Goal: Task Accomplishment & Management: Complete application form

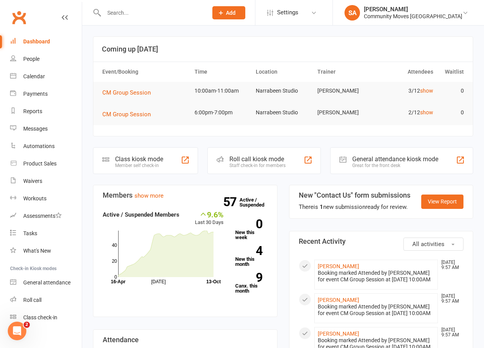
click at [101, 62] on th "Event/Booking" at bounding box center [145, 72] width 92 height 20
click at [39, 57] on div "People" at bounding box center [31, 59] width 16 height 6
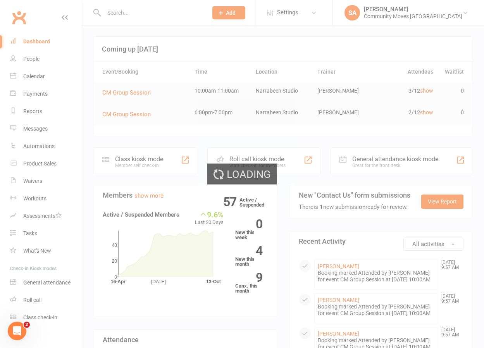
select select "100"
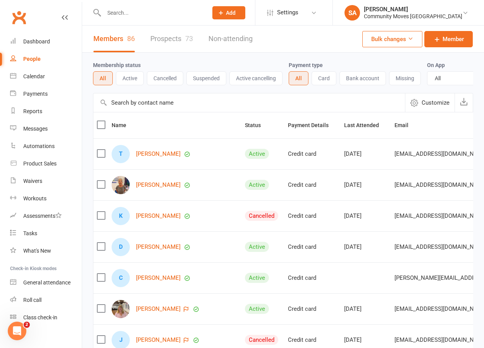
click at [164, 33] on link "Prospects 73" at bounding box center [171, 39] width 43 height 27
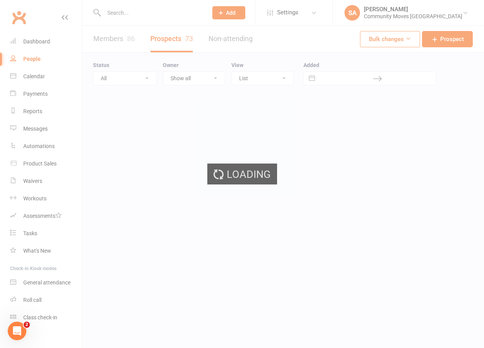
select select "50"
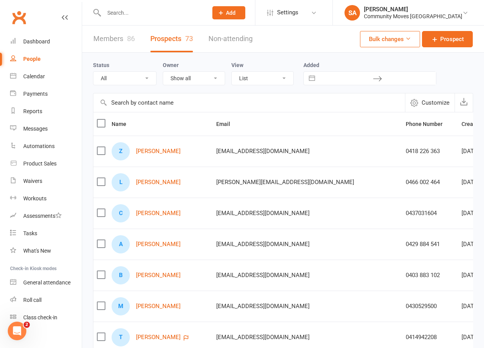
click at [118, 37] on link "Members 86" at bounding box center [113, 39] width 41 height 27
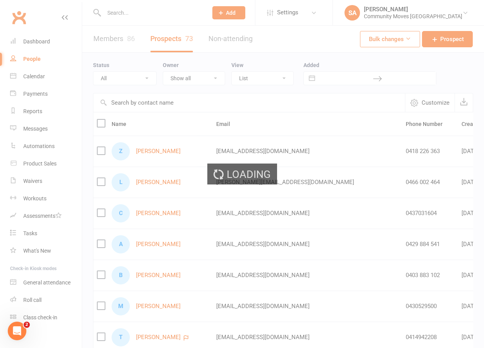
select select "100"
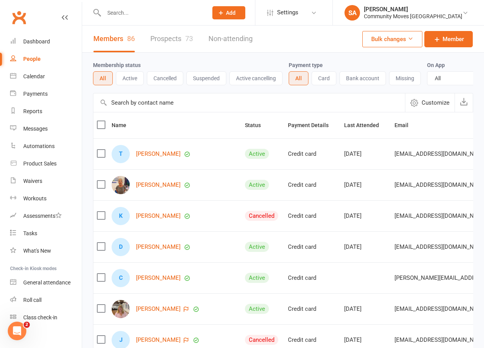
click at [123, 78] on button "Active" at bounding box center [130, 78] width 28 height 14
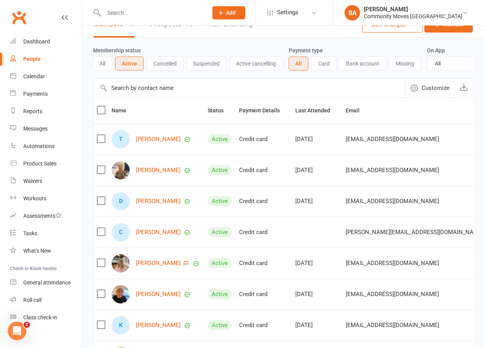
scroll to position [15, 0]
click at [33, 56] on div "People" at bounding box center [31, 59] width 17 height 6
click at [38, 59] on div "People" at bounding box center [31, 59] width 17 height 6
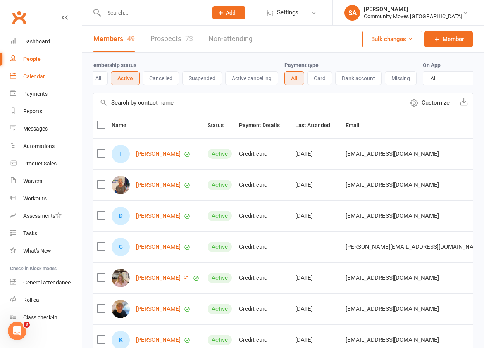
scroll to position [0, 0]
click at [128, 16] on input "text" at bounding box center [152, 12] width 101 height 11
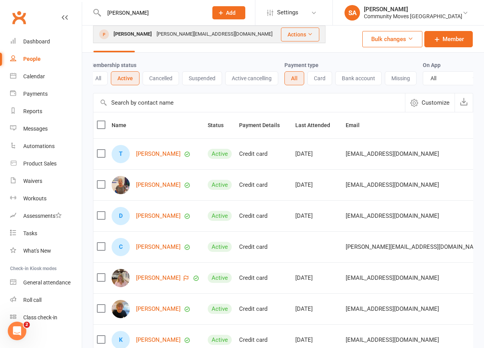
type input "[PERSON_NAME]"
click at [123, 31] on div "[PERSON_NAME]" at bounding box center [132, 34] width 43 height 11
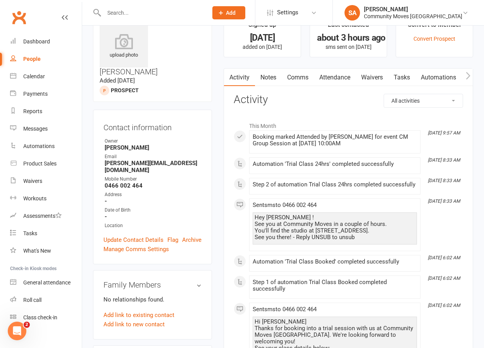
scroll to position [24, 0]
click at [373, 77] on link "Waivers" at bounding box center [372, 78] width 33 height 18
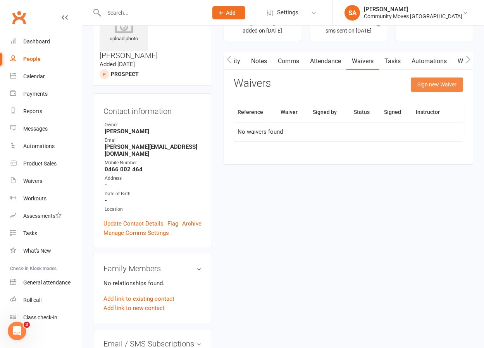
scroll to position [39, 0]
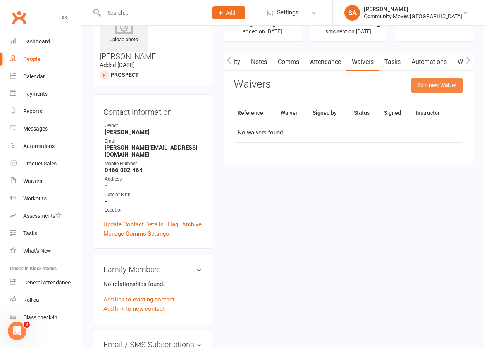
click at [435, 86] on button "Sign new Waiver" at bounding box center [437, 85] width 52 height 14
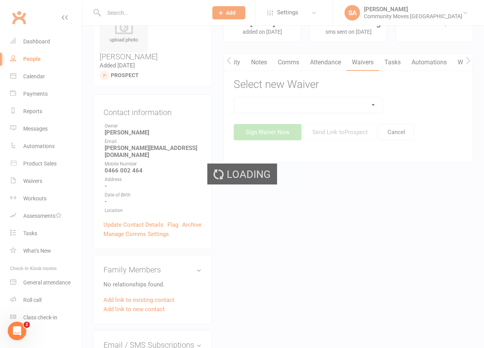
scroll to position [35, 0]
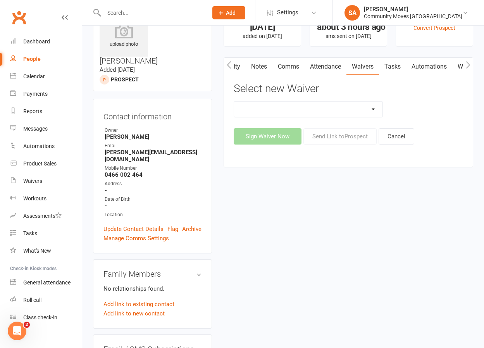
select select "13323"
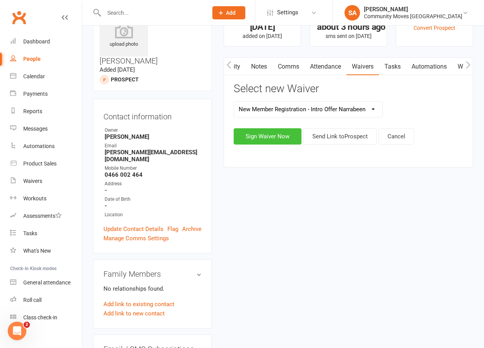
click at [275, 137] on button "Sign Waiver Now" at bounding box center [268, 136] width 68 height 16
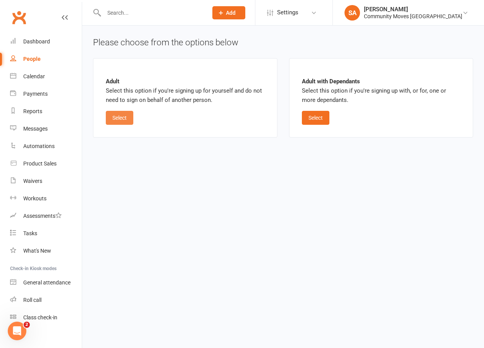
click at [120, 118] on button "Select" at bounding box center [120, 118] width 28 height 14
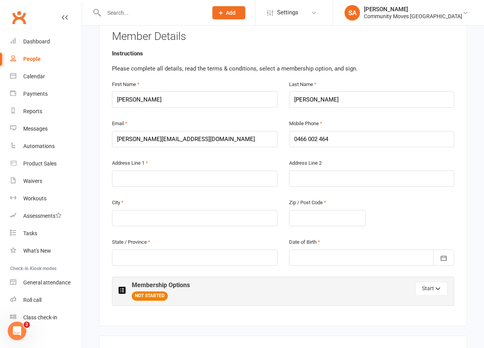
scroll to position [153, 0]
type input "[STREET_ADDRESS][PERSON_NAME]"
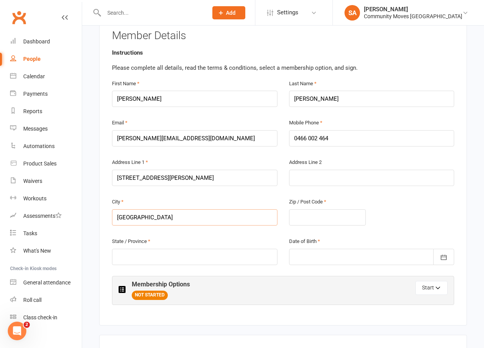
type input "[GEOGRAPHIC_DATA]"
type input "2106"
type input "[GEOGRAPHIC_DATA]"
click at [439, 249] on button "button" at bounding box center [444, 257] width 21 height 16
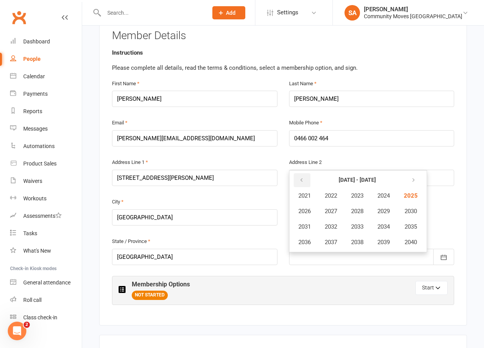
click at [301, 177] on icon "button" at bounding box center [301, 180] width 5 height 6
click at [309, 239] on span "1956" at bounding box center [305, 242] width 12 height 7
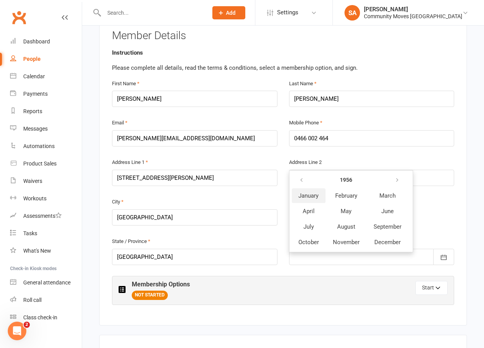
click at [311, 192] on span "January" at bounding box center [309, 195] width 20 height 7
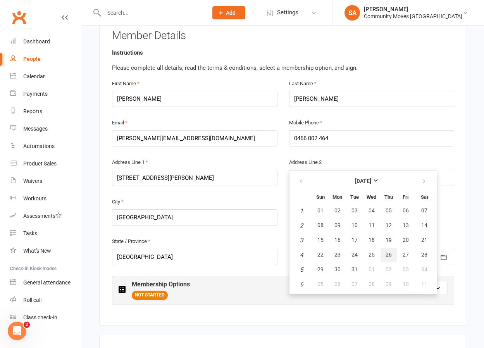
click at [390, 252] on span "26" at bounding box center [389, 255] width 6 height 6
type input "[DATE]"
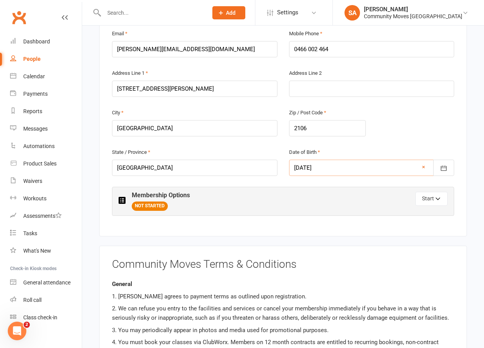
scroll to position [242, 0]
click at [439, 197] on icon "button" at bounding box center [438, 199] width 5 height 5
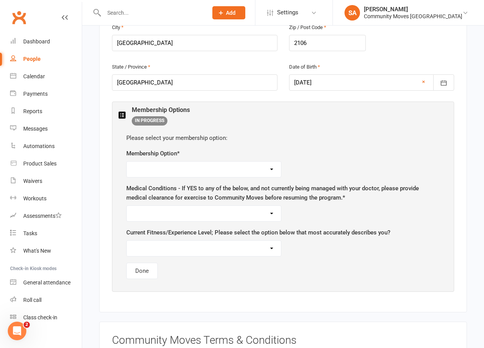
scroll to position [328, 0]
select select "Intro Offer - $7 Trial Week - 6 months Gold M'ship for Silver M'ship (No Joinin…"
select select "NONE OF THE ABOVE - I'm ready to exercise"
select select "FUNCTION - Sporadic exerciser, limited experience with group exercise, little s…"
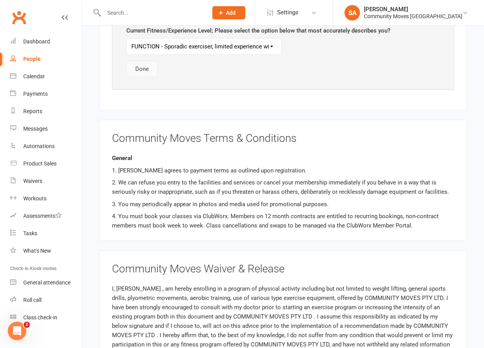
scroll to position [527, 0]
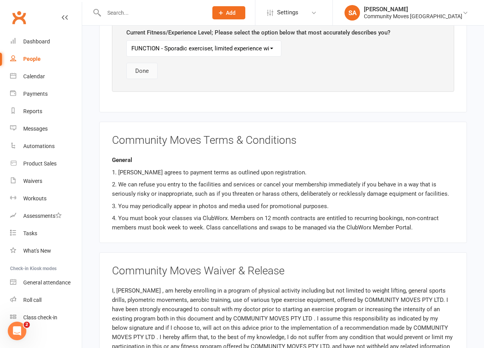
click at [144, 63] on button "Done" at bounding box center [141, 71] width 31 height 16
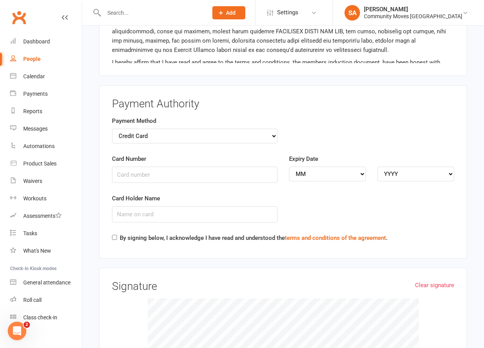
scroll to position [664, 0]
click at [177, 206] on input "Card Holder Name" at bounding box center [195, 214] width 166 height 16
click at [122, 206] on input "[PERSON_NAME]" at bounding box center [195, 214] width 166 height 16
click at [156, 166] on input "Card Number" at bounding box center [195, 174] width 166 height 16
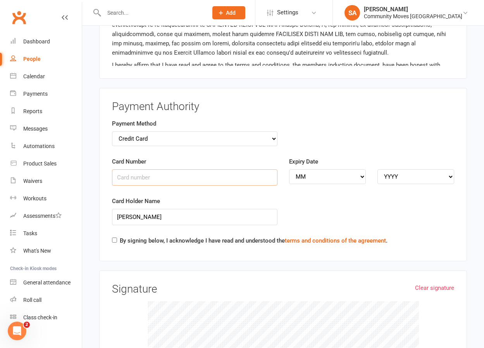
scroll to position [661, 0]
click at [154, 169] on input "Card Number" at bounding box center [195, 177] width 166 height 16
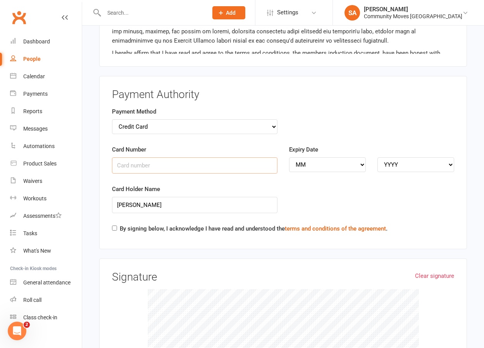
scroll to position [675, 0]
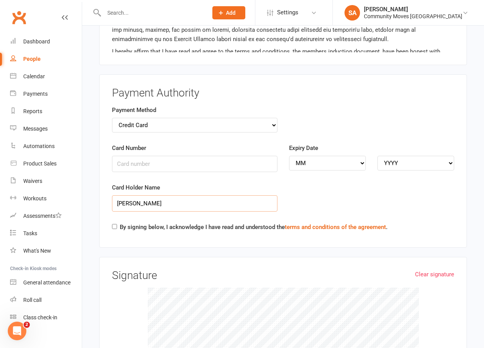
click at [146, 195] on input "[PERSON_NAME]" at bounding box center [195, 203] width 166 height 16
type input "[PERSON_NAME]"
click at [144, 156] on input "Card Number" at bounding box center [195, 164] width 166 height 16
type input "[CREDIT_CARD_NUMBER]"
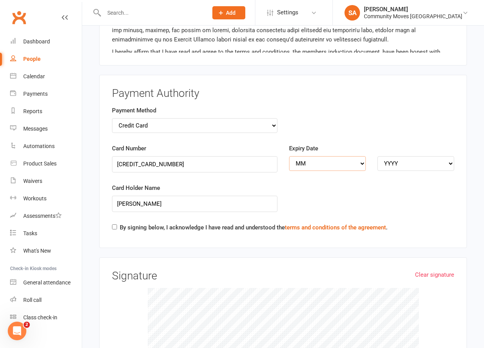
select select "02"
select select "2029"
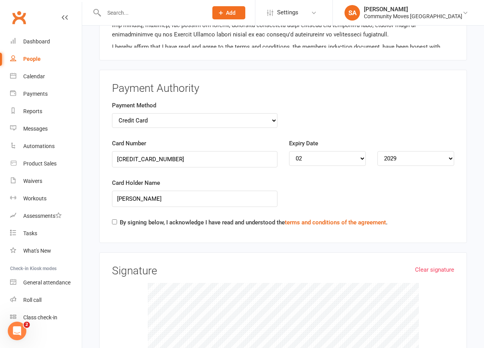
drag, startPoint x: 114, startPoint y: 204, endPoint x: 209, endPoint y: 188, distance: 96.0
click at [114, 220] on input "By signing below, I acknowledge I have read and understood the terms and condit…" at bounding box center [114, 222] width 5 height 5
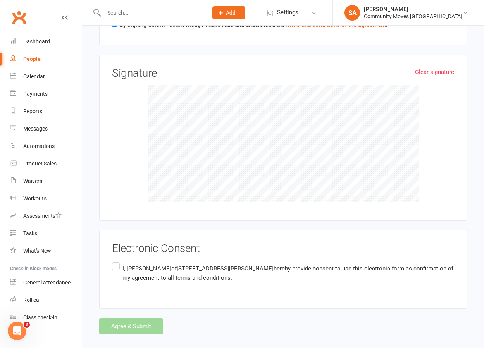
scroll to position [877, 0]
click at [117, 261] on label "I, [PERSON_NAME] of [STREET_ADDRESS][PERSON_NAME] AU hereby provide consent to …" at bounding box center [283, 273] width 342 height 24
click at [117, 261] on input "I, [PERSON_NAME] of [STREET_ADDRESS][PERSON_NAME] AU hereby provide consent to …" at bounding box center [114, 261] width 5 height 0
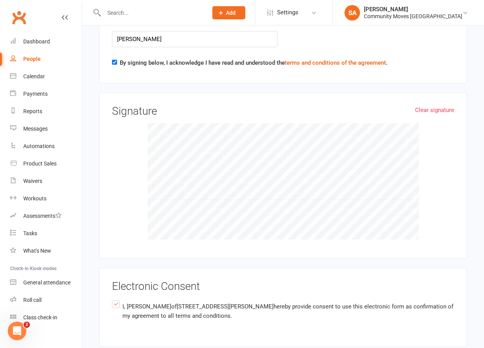
scroll to position [843, 0]
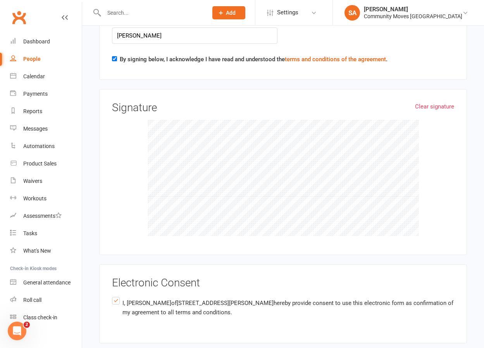
click at [114, 296] on label "I, [PERSON_NAME] of [STREET_ADDRESS][PERSON_NAME] AU hereby provide consent to …" at bounding box center [283, 308] width 342 height 24
click at [114, 296] on input "I, [PERSON_NAME] of [STREET_ADDRESS][PERSON_NAME] AU hereby provide consent to …" at bounding box center [114, 296] width 5 height 0
click at [114, 296] on label "I, [PERSON_NAME] of [STREET_ADDRESS][PERSON_NAME] AU hereby provide consent to …" at bounding box center [283, 308] width 342 height 24
click at [114, 296] on input "I, [PERSON_NAME] of [STREET_ADDRESS][PERSON_NAME] AU hereby provide consent to …" at bounding box center [114, 296] width 5 height 0
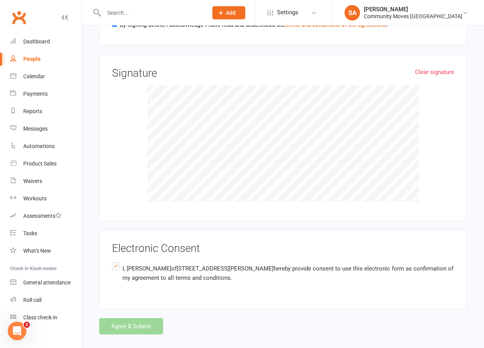
scroll to position [877, 0]
click at [137, 319] on div "Agree & Submit" at bounding box center [283, 327] width 368 height 16
click at [138, 319] on div "Agree & Submit" at bounding box center [283, 327] width 368 height 16
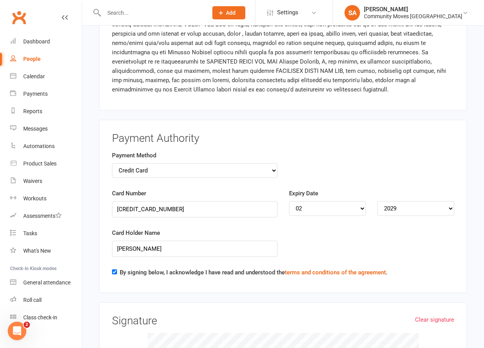
scroll to position [635, 0]
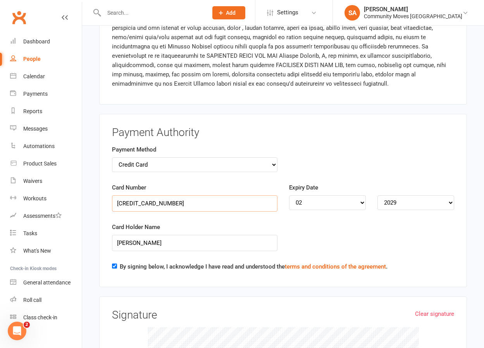
click at [214, 195] on input "[CREDIT_CARD_NUMBER]" at bounding box center [195, 203] width 166 height 16
click at [209, 235] on input "[PERSON_NAME]" at bounding box center [195, 243] width 166 height 16
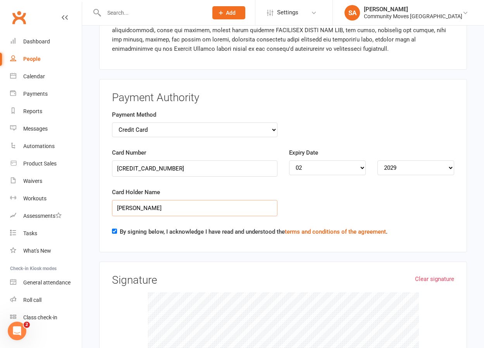
scroll to position [671, 0]
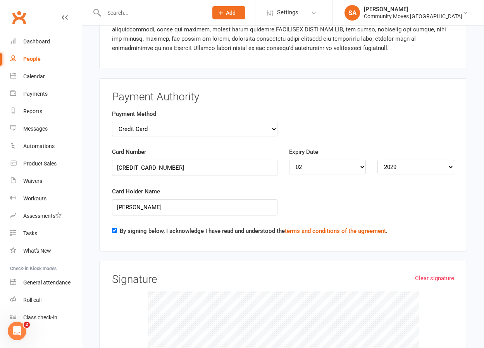
click at [117, 226] on div "By signing below, I acknowledge I have read and understood the terms and condit…" at bounding box center [250, 232] width 276 height 12
click at [115, 228] on input "By signing below, I acknowledge I have read and understood the terms and condit…" at bounding box center [114, 230] width 5 height 5
click at [113, 228] on input "By signing below, I acknowledge I have read and understood the terms and condit…" at bounding box center [114, 230] width 5 height 5
checkbox input "true"
click at [313, 228] on link "terms and conditions of the agreement" at bounding box center [335, 231] width 101 height 7
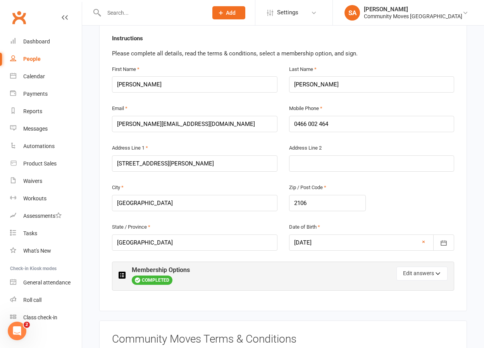
scroll to position [169, 0]
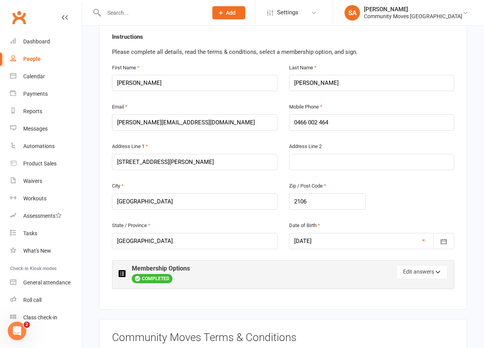
click at [407, 233] on div at bounding box center [372, 241] width 166 height 16
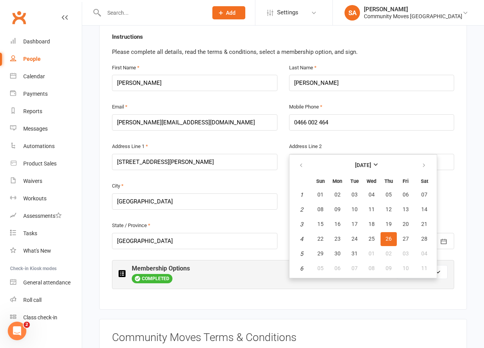
click at [388, 236] on span "26" at bounding box center [389, 239] width 6 height 6
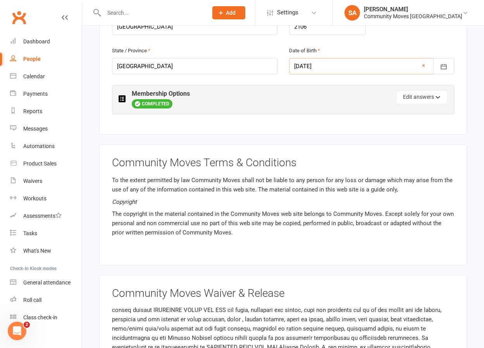
scroll to position [344, 0]
click at [419, 90] on button "Edit answers" at bounding box center [422, 97] width 51 height 14
select select "NONE OF THE ABOVE - I'm ready to exercise"
select select "FUNCTION - Sporadic exerciser, limited experience with group exercise, little s…"
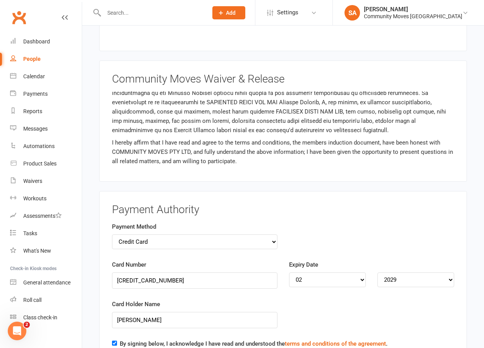
scroll to position [198, 0]
click at [203, 273] on input "[CREDIT_CARD_NUMBER]" at bounding box center [195, 281] width 166 height 16
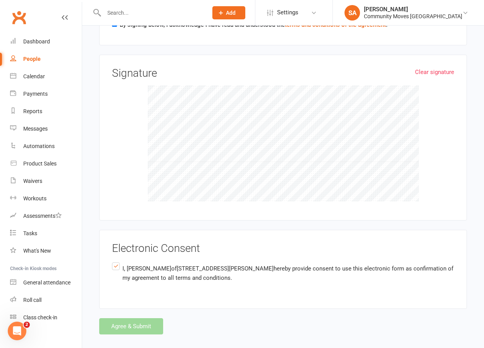
scroll to position [1038, 0]
click at [118, 261] on label "I, [PERSON_NAME] of [STREET_ADDRESS][PERSON_NAME] AU hereby provide consent to …" at bounding box center [283, 273] width 342 height 24
click at [117, 261] on input "I, [PERSON_NAME] of [STREET_ADDRESS][PERSON_NAME] AU hereby provide consent to …" at bounding box center [114, 261] width 5 height 0
click at [118, 261] on label "I, [PERSON_NAME] of [STREET_ADDRESS][PERSON_NAME] AU hereby provide consent to …" at bounding box center [283, 273] width 342 height 24
click at [117, 261] on input "I, [PERSON_NAME] of [STREET_ADDRESS][PERSON_NAME] AU hereby provide consent to …" at bounding box center [114, 261] width 5 height 0
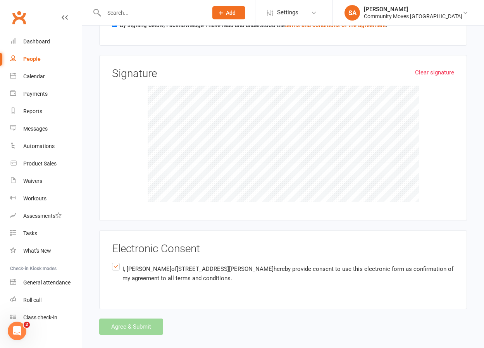
drag, startPoint x: 130, startPoint y: 320, endPoint x: 127, endPoint y: 310, distance: 10.4
click at [127, 319] on div "Agree & Submit" at bounding box center [283, 327] width 368 height 16
click at [126, 318] on div "Agree & Submit" at bounding box center [283, 326] width 368 height 16
drag, startPoint x: 126, startPoint y: 309, endPoint x: 166, endPoint y: 306, distance: 40.1
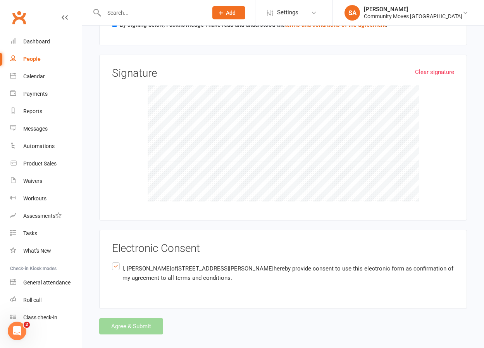
click at [126, 318] on div "Agree & Submit" at bounding box center [283, 326] width 368 height 16
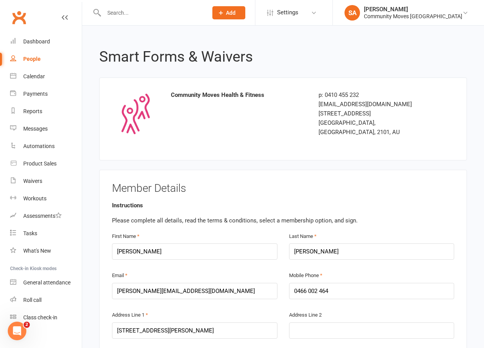
scroll to position [0, 0]
click at [148, 19] on div at bounding box center [147, 12] width 109 height 25
click at [145, 14] on input "text" at bounding box center [152, 12] width 101 height 11
type input "[PERSON_NAME]"
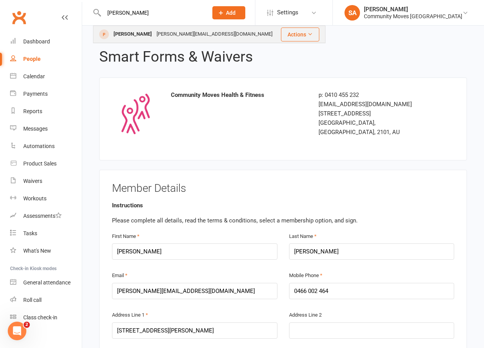
scroll to position [1, 0]
click at [130, 34] on div "[PERSON_NAME]" at bounding box center [132, 34] width 43 height 11
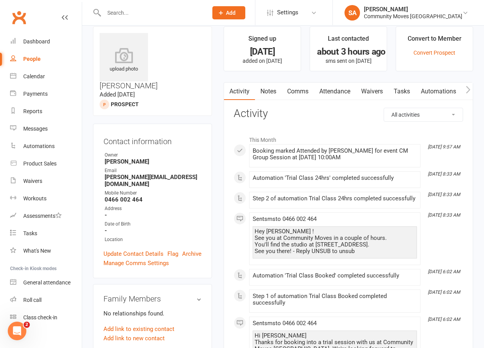
scroll to position [10, 0]
click at [363, 90] on link "Waivers" at bounding box center [372, 92] width 33 height 18
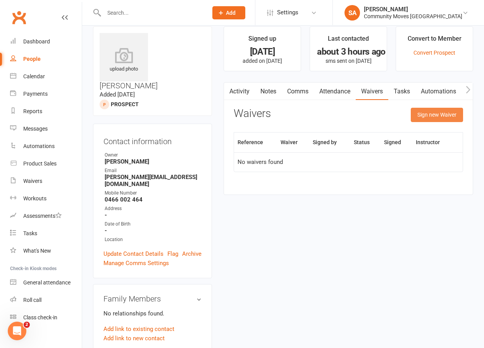
click at [434, 120] on button "Sign new Waiver" at bounding box center [437, 115] width 52 height 14
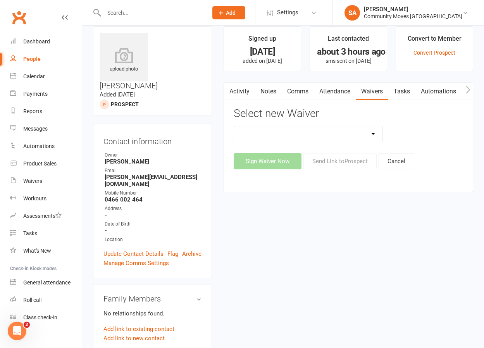
select select "13323"
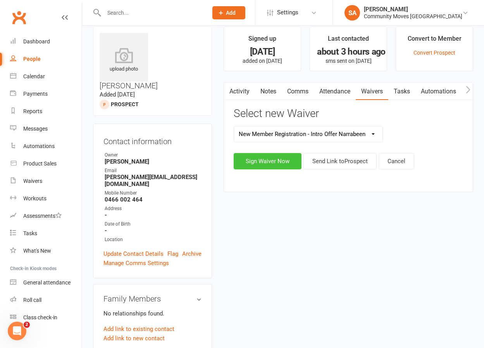
click at [280, 162] on button "Sign Waiver Now" at bounding box center [268, 161] width 68 height 16
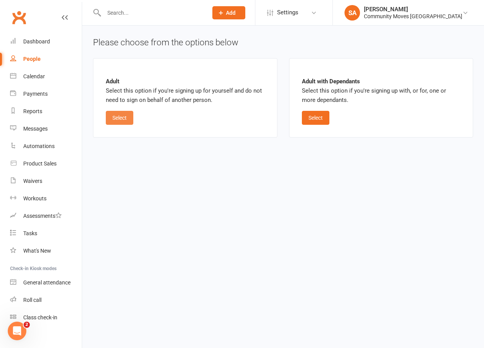
click at [116, 114] on button "Select" at bounding box center [120, 118] width 28 height 14
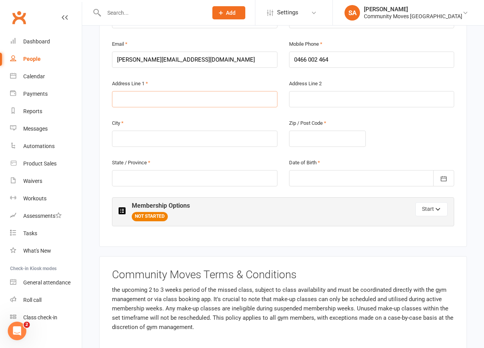
scroll to position [246, 1]
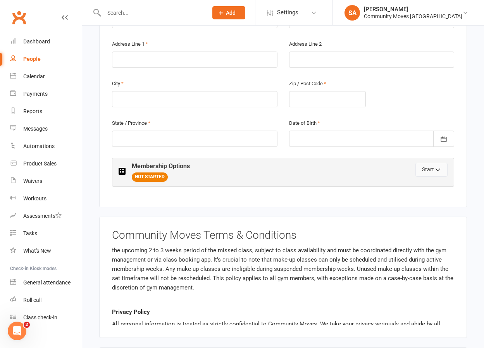
click at [433, 163] on button "Start" at bounding box center [432, 170] width 32 height 14
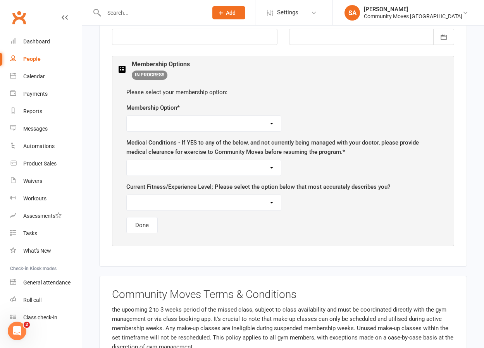
scroll to position [375, 0]
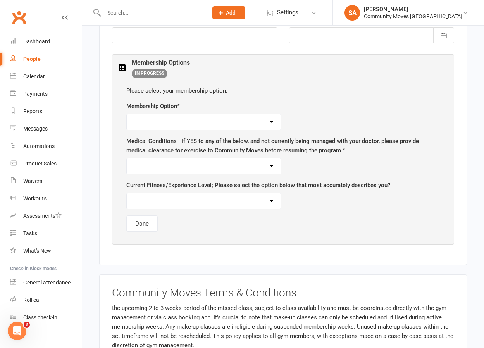
select select "Intro Offer - $7 Trial Week - 6 months Gold M'ship for Silver M'ship (No Joinin…"
click at [175, 147] on div "Medical Conditions - If YES to any of the below, and not currently being manage…" at bounding box center [283, 156] width 314 height 38
select select "NONE OF THE ABOVE - I'm ready to exercise"
select select "FUNCTION - Sporadic exerciser, limited experience with group exercise, little s…"
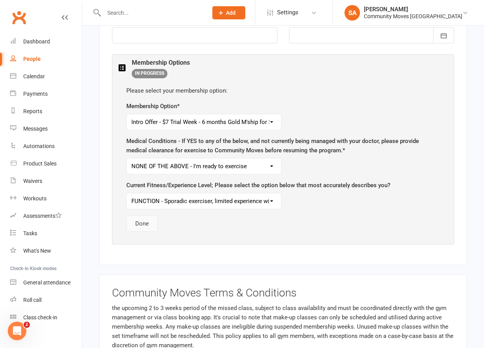
click at [147, 216] on button "Done" at bounding box center [141, 224] width 31 height 16
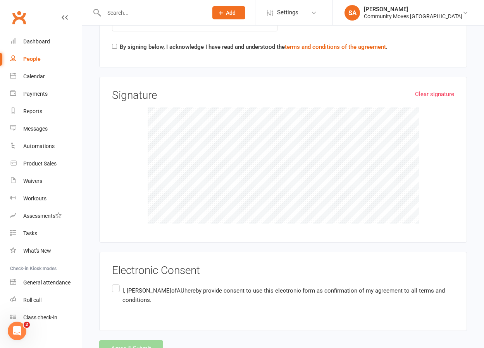
scroll to position [850, 0]
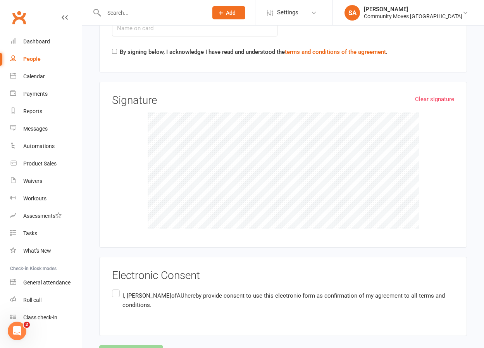
click at [114, 288] on label "I, [PERSON_NAME] of AU hereby provide consent to use this electronic form as co…" at bounding box center [283, 300] width 342 height 24
click at [114, 288] on input "I, [PERSON_NAME] of AU hereby provide consent to use this electronic form as co…" at bounding box center [114, 288] width 5 height 0
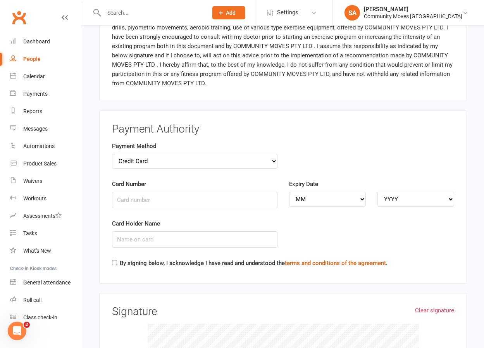
scroll to position [638, 0]
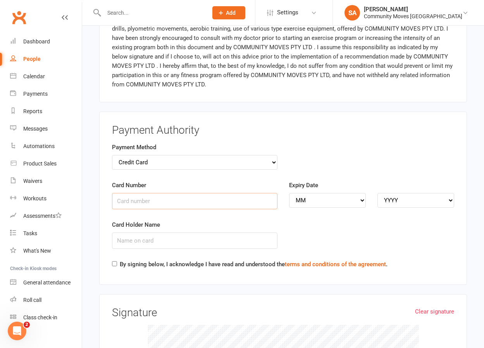
click at [171, 193] on input "Card Number" at bounding box center [195, 201] width 166 height 16
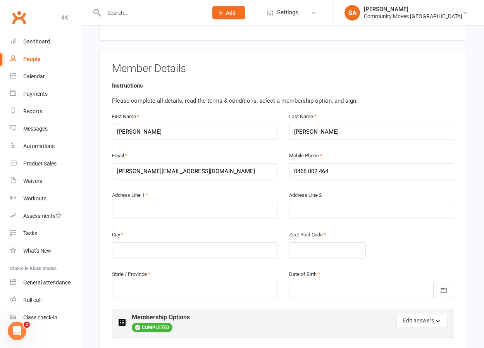
scroll to position [127, 0]
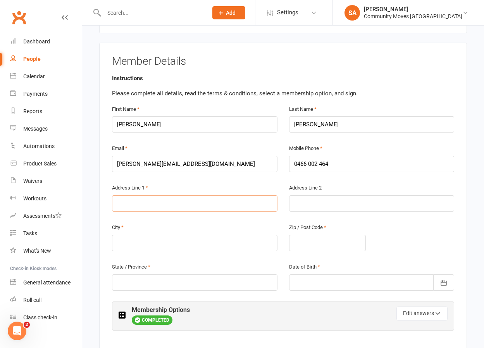
click at [133, 195] on input "text" at bounding box center [195, 203] width 166 height 16
click at [149, 195] on input "[STREET_ADDRESS]" at bounding box center [195, 203] width 166 height 16
drag, startPoint x: 323, startPoint y: 194, endPoint x: 319, endPoint y: 194, distance: 4.3
drag, startPoint x: 175, startPoint y: 193, endPoint x: 159, endPoint y: 194, distance: 15.1
click at [159, 195] on input "[STREET_ADDRESS][PERSON_NAME]" at bounding box center [195, 203] width 166 height 16
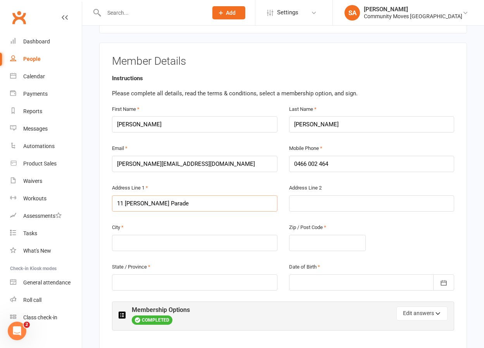
type input "11 [PERSON_NAME] Parade"
click at [227, 243] on div "City" at bounding box center [194, 243] width 177 height 40
type input "[GEOGRAPHIC_DATA]"
type input "2106"
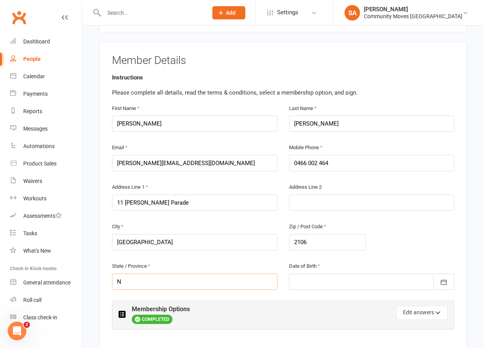
click at [266, 274] on input "N" at bounding box center [195, 282] width 166 height 16
click at [271, 274] on input "N" at bounding box center [195, 282] width 166 height 16
type input "[GEOGRAPHIC_DATA]"
click at [319, 274] on div at bounding box center [372, 282] width 166 height 16
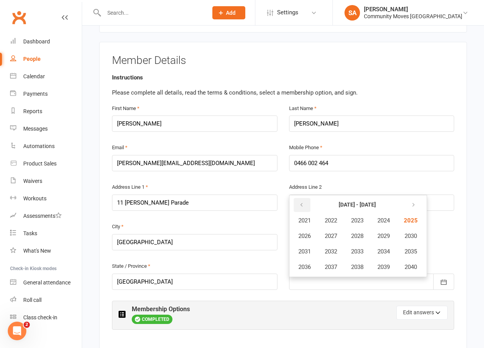
click at [305, 198] on button "button" at bounding box center [302, 205] width 17 height 14
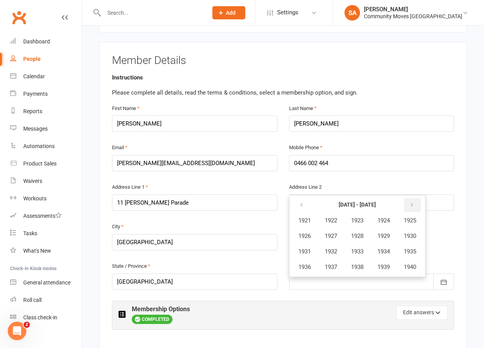
click at [415, 202] on icon "button" at bounding box center [412, 205] width 5 height 6
click at [307, 264] on span "1956" at bounding box center [305, 267] width 12 height 7
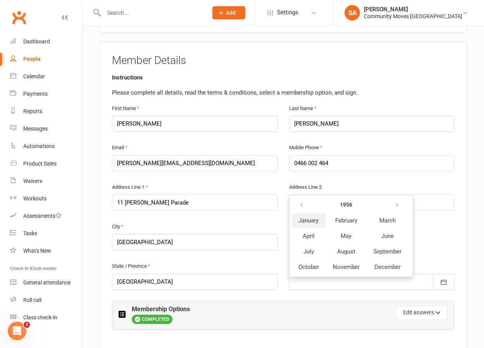
click at [315, 213] on button "January" at bounding box center [309, 220] width 34 height 15
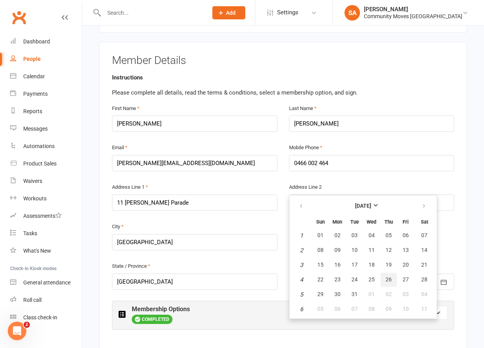
click at [387, 277] on span "26" at bounding box center [389, 280] width 6 height 6
type input "[DATE]"
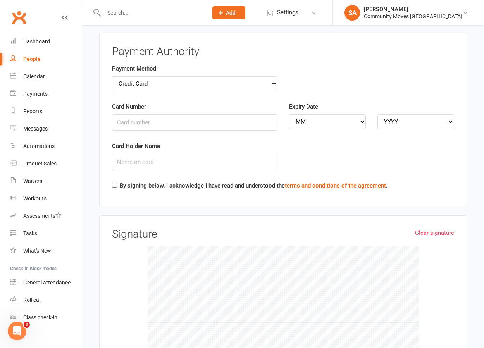
scroll to position [716, 0]
click at [205, 114] on input "Card Number" at bounding box center [195, 122] width 166 height 16
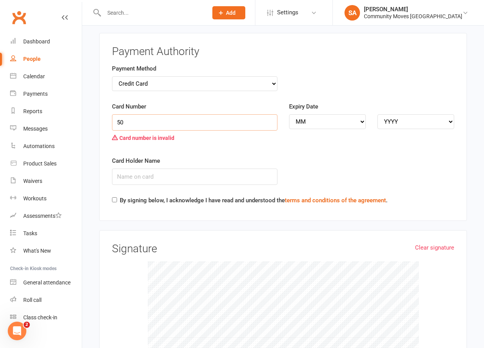
type input "5"
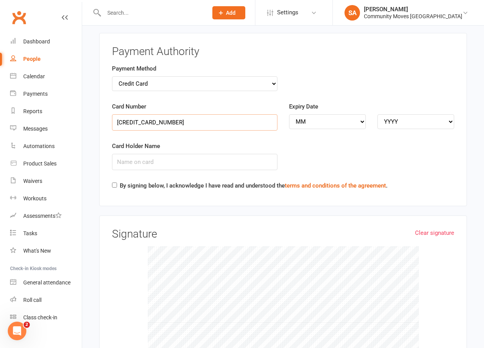
type input "[CREDIT_CARD_NUMBER]"
select select "02"
click at [417, 102] on div "Expiry Date MM 01 02 03 04 05 06 07 08 09 10 11 12 YYYY 2025 2026 2027 2028 202…" at bounding box center [372, 115] width 166 height 27
select select "2029"
click at [187, 154] on input "Card Holder Name" at bounding box center [195, 162] width 166 height 16
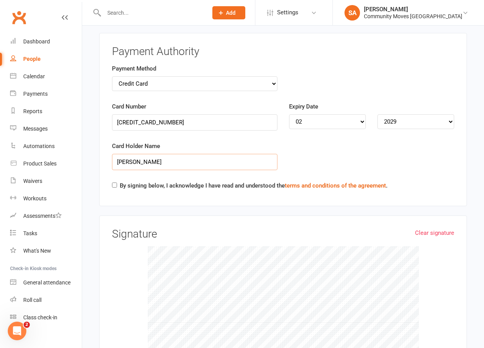
type input "[PERSON_NAME]"
click at [116, 183] on input "By signing below, I acknowledge I have read and understood the terms and condit…" at bounding box center [114, 185] width 5 height 5
checkbox input "true"
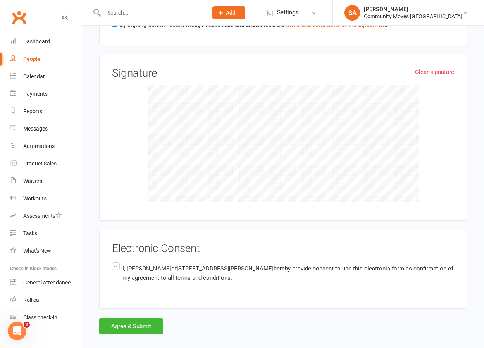
scroll to position [877, 0]
click at [122, 319] on button "Agree & Submit" at bounding box center [131, 327] width 64 height 16
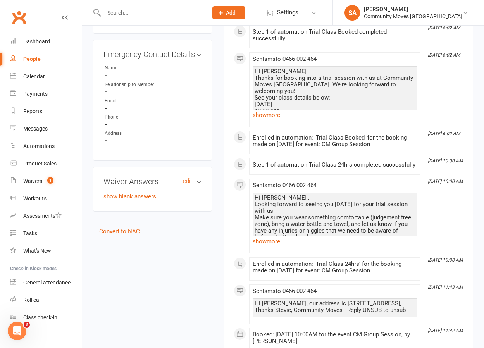
scroll to position [407, 0]
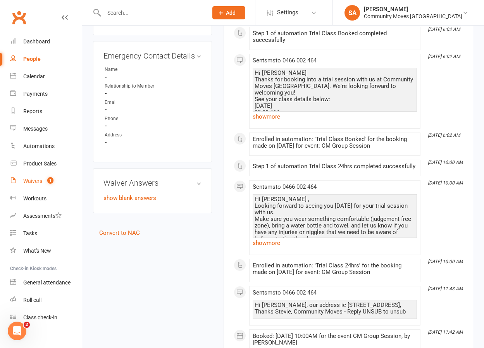
click at [32, 182] on div "Waivers" at bounding box center [32, 181] width 19 height 6
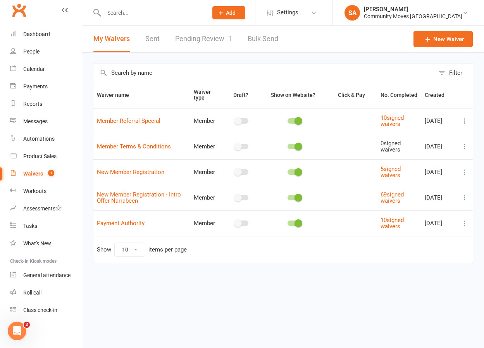
click at [33, 173] on div "Waivers" at bounding box center [33, 174] width 20 height 6
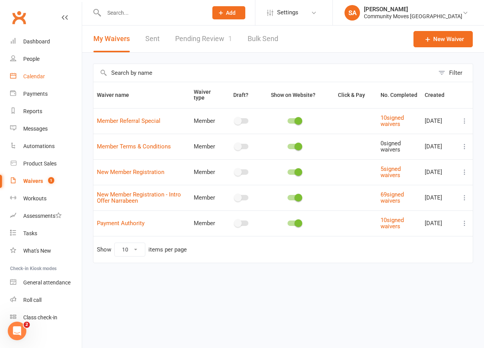
scroll to position [0, 0]
click at [36, 181] on div "Waivers" at bounding box center [33, 181] width 20 height 6
click at [197, 38] on link "Pending Review 1" at bounding box center [203, 39] width 57 height 27
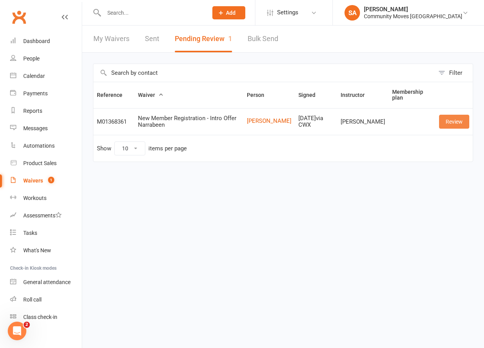
click at [461, 119] on link "Review" at bounding box center [454, 122] width 30 height 14
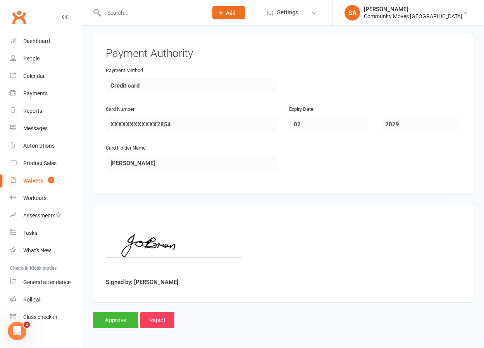
scroll to position [586, 0]
click at [117, 313] on input "Approve" at bounding box center [115, 321] width 45 height 16
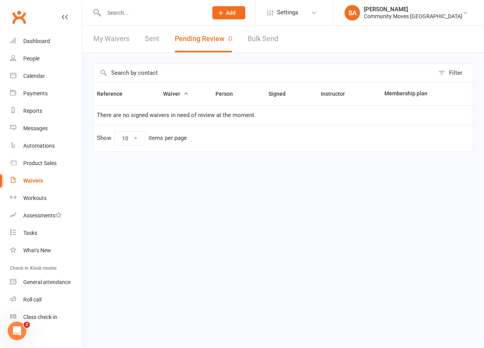
click at [119, 12] on input "text" at bounding box center [152, 12] width 101 height 11
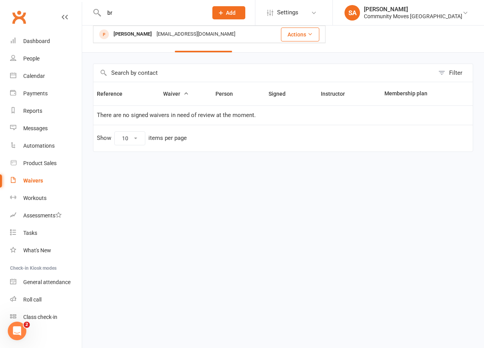
type input "b"
type input "obr"
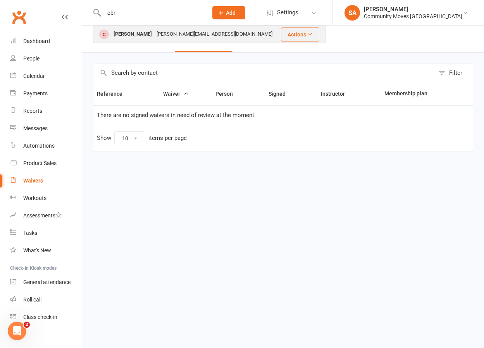
click at [132, 31] on div "[PERSON_NAME]" at bounding box center [132, 34] width 43 height 11
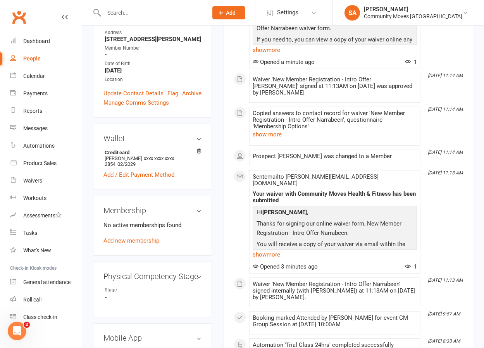
scroll to position [197, 0]
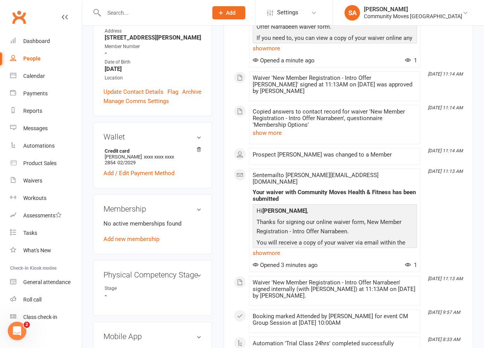
click at [148, 236] on link "Add new membership" at bounding box center [132, 239] width 56 height 7
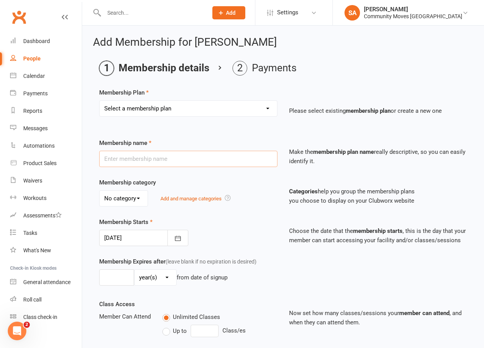
click at [173, 161] on input "text" at bounding box center [188, 159] width 178 height 16
select select "14"
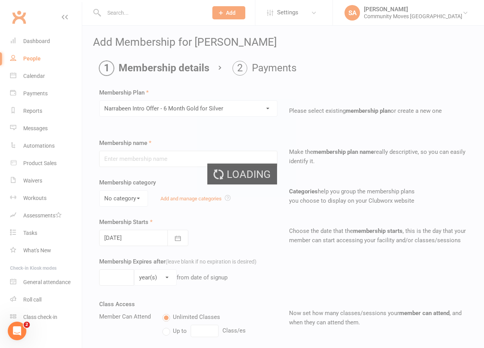
type input "Narrabeen Intro Offer - 6 Month Gold for Silver"
select select "0"
type input "6"
select select "2"
type input "6"
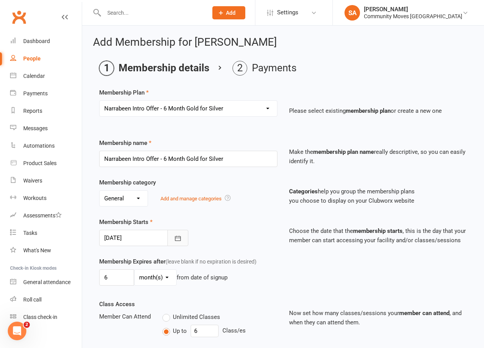
click at [176, 237] on icon "button" at bounding box center [178, 239] width 8 height 8
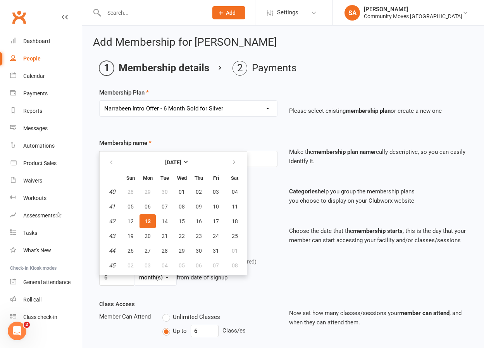
click at [259, 189] on div "Membership category No category General Program Add and manage categories" at bounding box center [188, 192] width 190 height 29
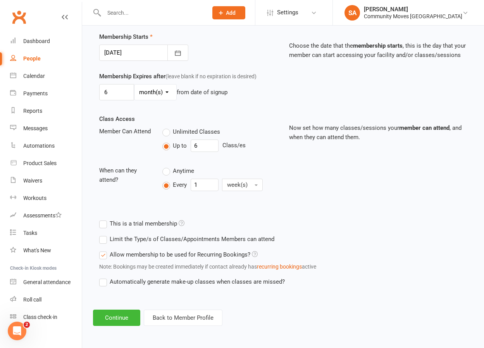
scroll to position [192, 0]
click at [116, 312] on button "Continue" at bounding box center [116, 318] width 47 height 16
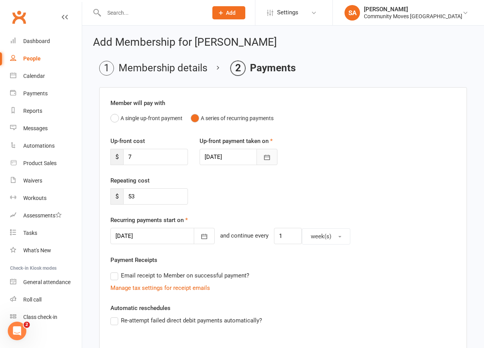
click at [269, 154] on icon "button" at bounding box center [267, 158] width 8 height 8
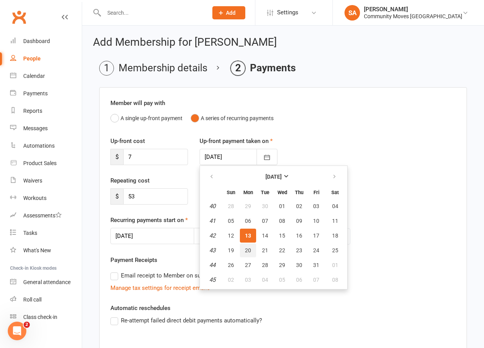
click at [253, 249] on button "20" at bounding box center [248, 251] width 16 height 14
type input "[DATE]"
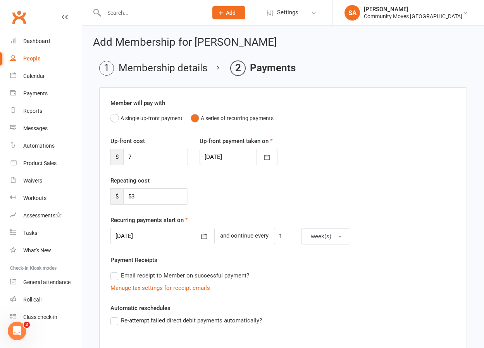
click at [202, 236] on icon "button" at bounding box center [205, 236] width 6 height 5
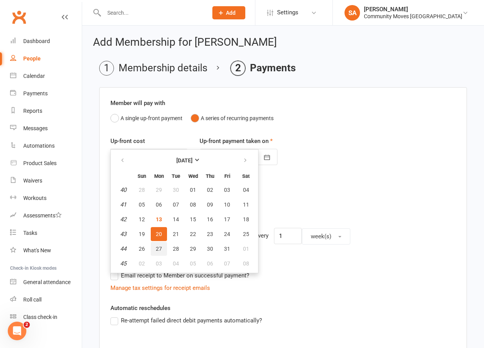
click at [161, 248] on span "27" at bounding box center [159, 249] width 6 height 6
type input "[DATE]"
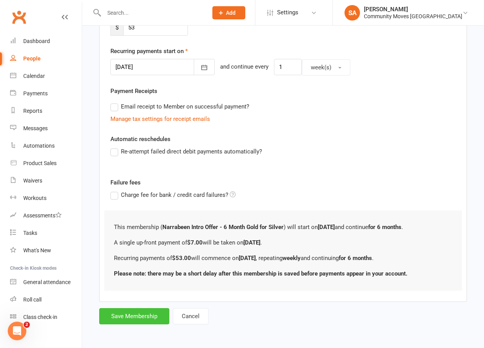
scroll to position [175, 0]
click at [149, 309] on button "Save Membership" at bounding box center [134, 316] width 70 height 16
